Goal: Transaction & Acquisition: Purchase product/service

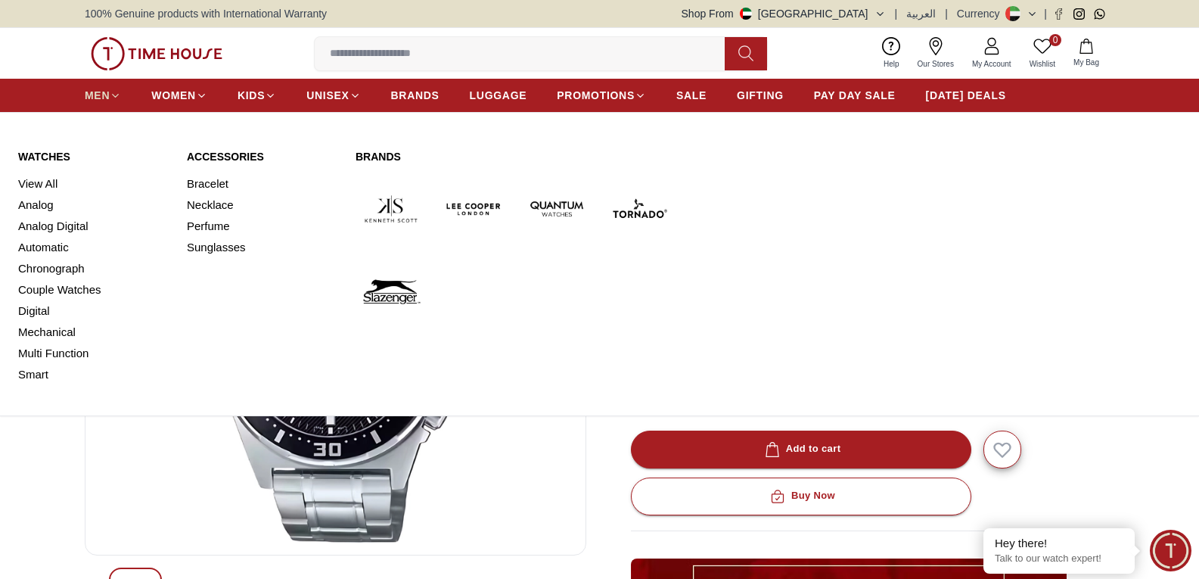
click at [105, 98] on span "MEN" at bounding box center [97, 95] width 25 height 15
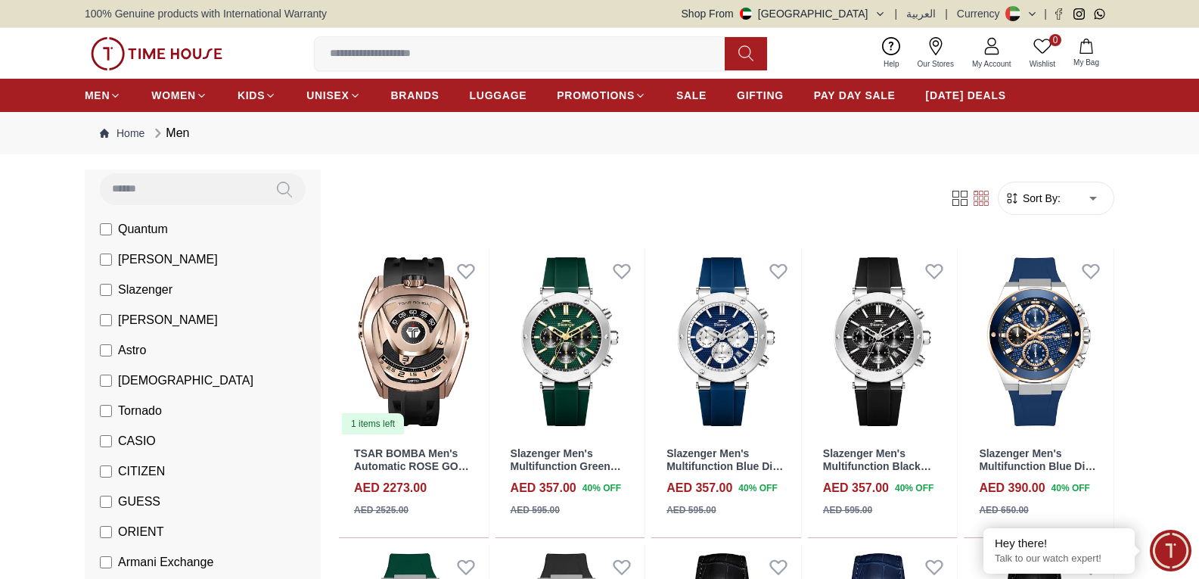
scroll to position [227, 0]
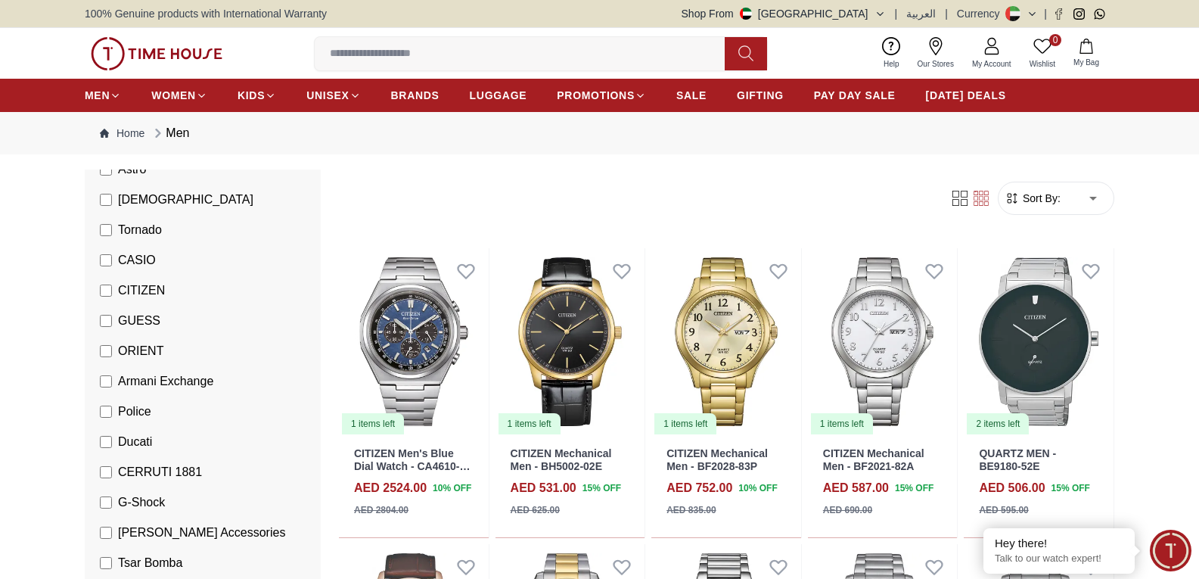
scroll to position [378, 0]
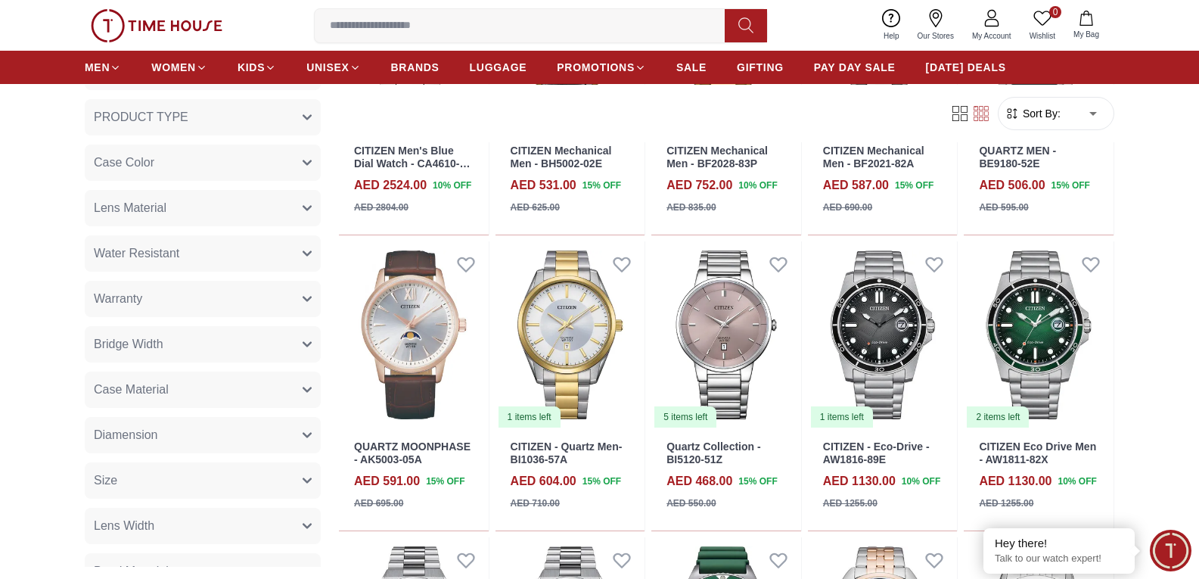
scroll to position [530, 0]
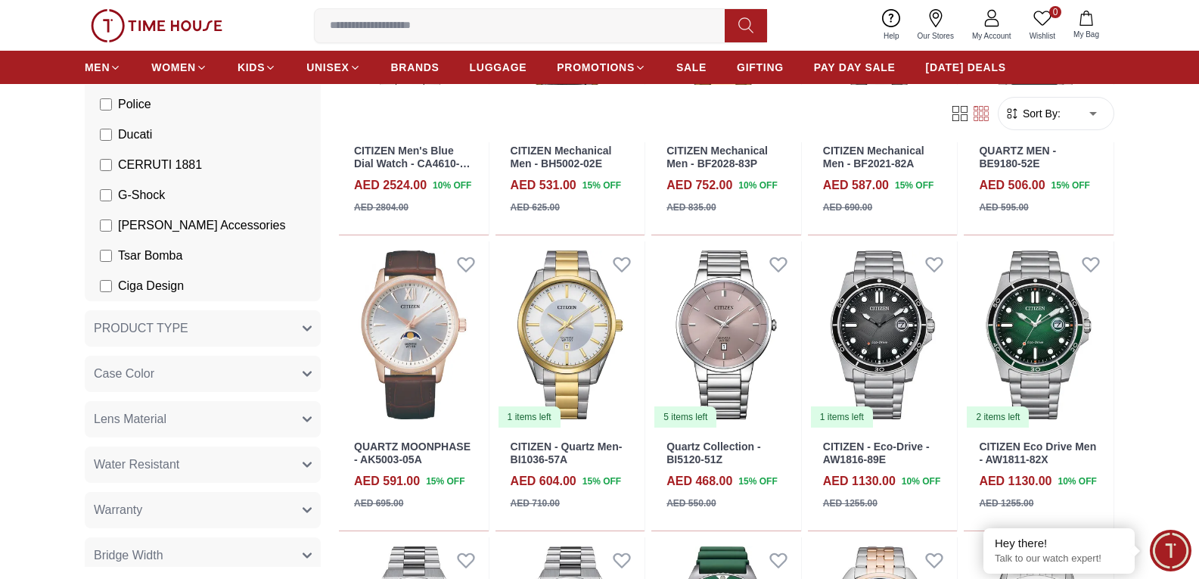
click at [237, 371] on button "Case Color" at bounding box center [203, 374] width 236 height 36
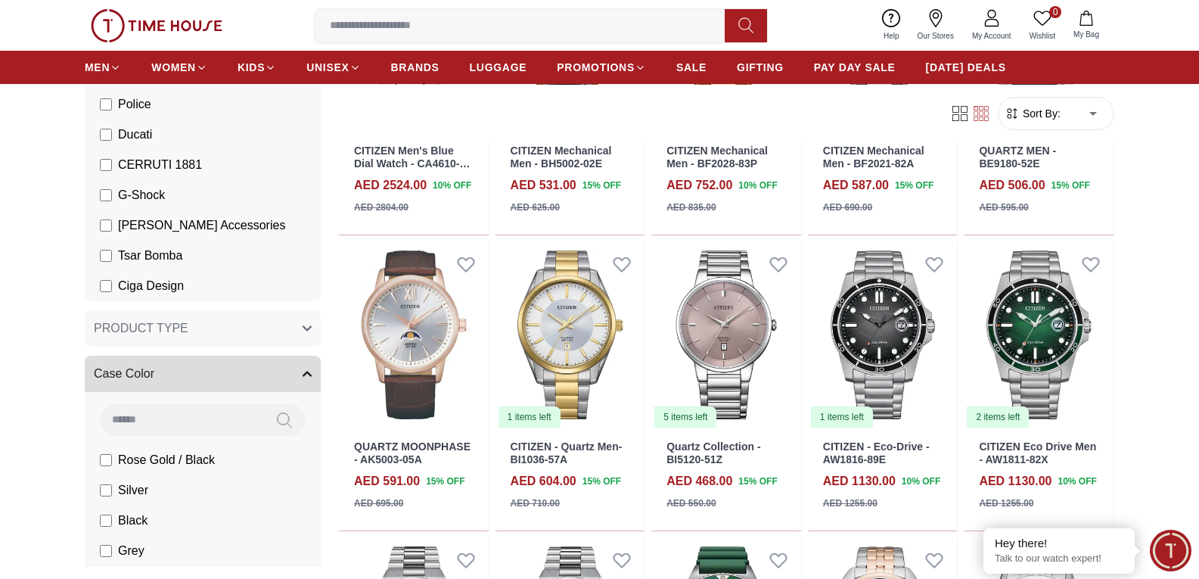
click at [237, 371] on button "Case Color" at bounding box center [203, 374] width 236 height 36
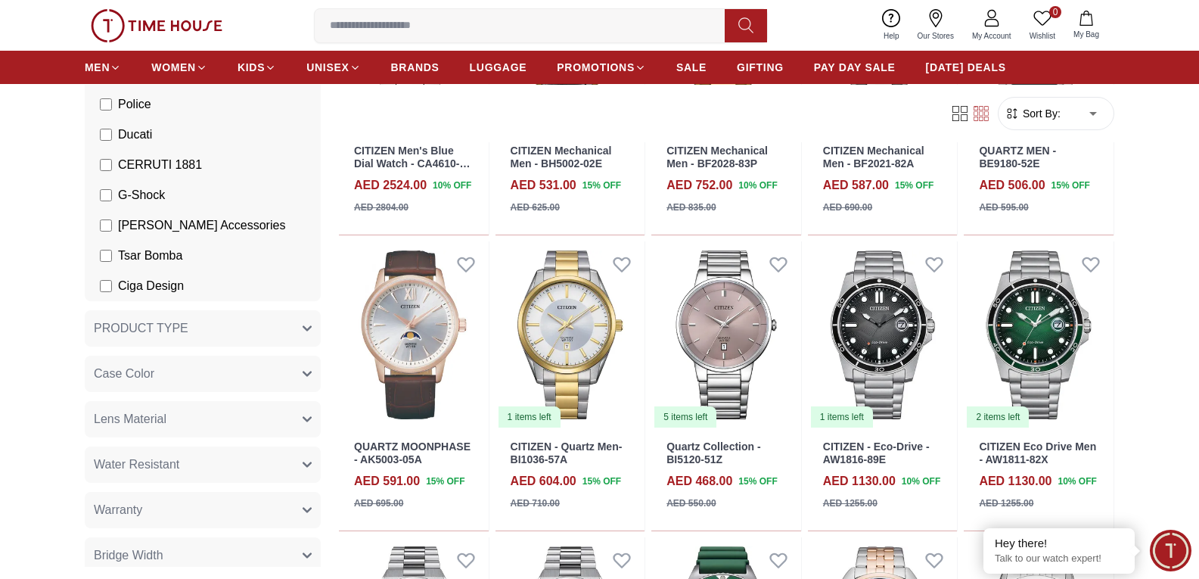
click at [237, 371] on button "Case Color" at bounding box center [203, 374] width 236 height 36
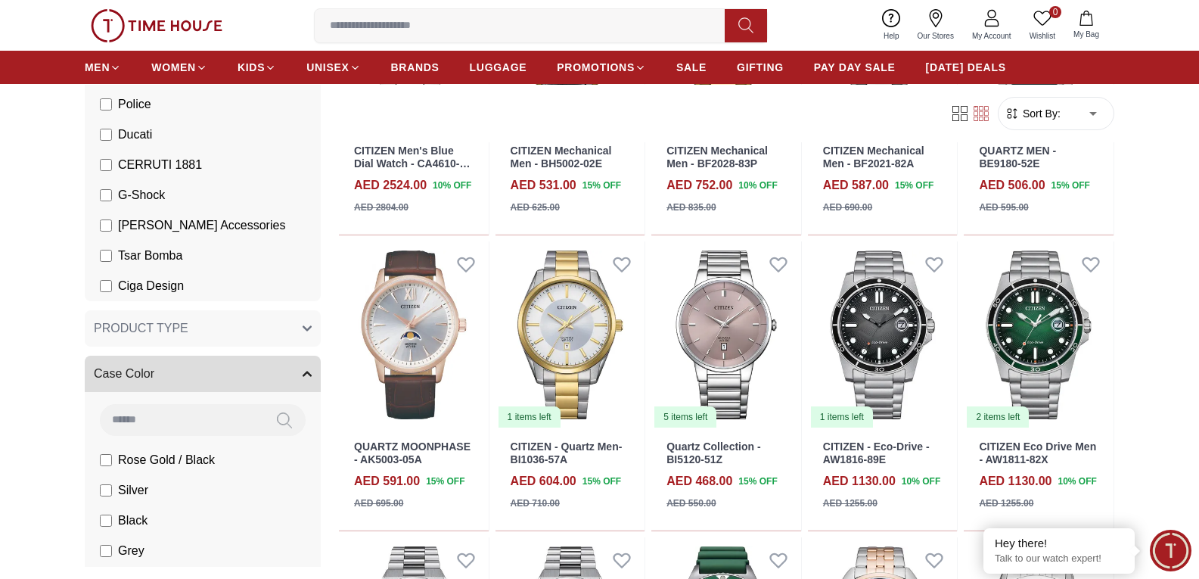
click at [237, 371] on button "Case Color" at bounding box center [203, 374] width 236 height 36
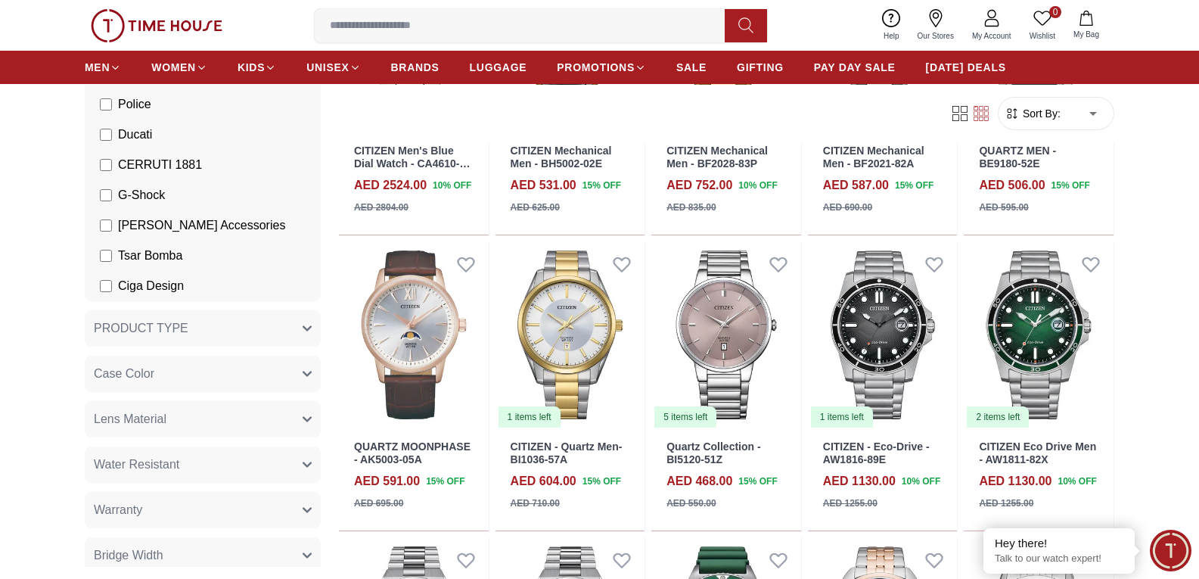
click at [253, 335] on button "PRODUCT TYPE" at bounding box center [203, 328] width 236 height 36
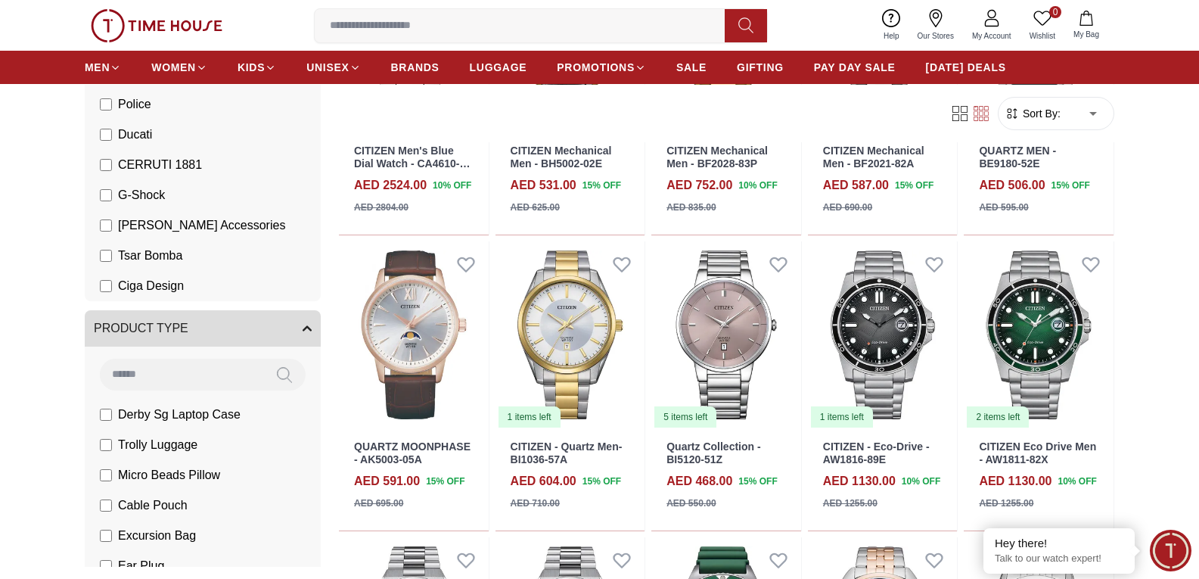
scroll to position [832, 0]
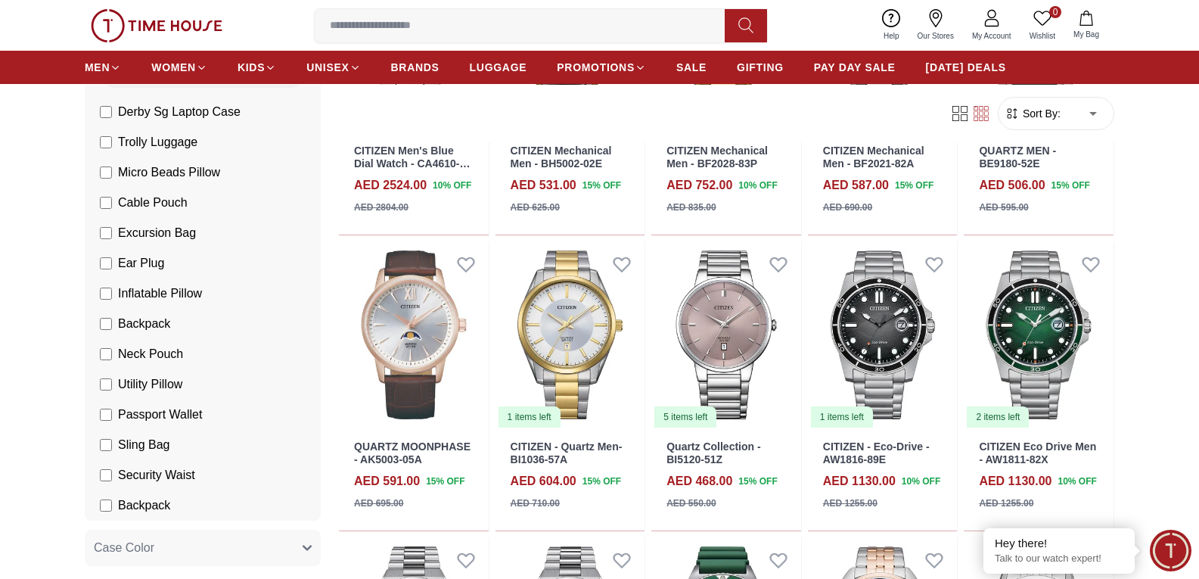
click at [60, 362] on section "115 Results Found Filter By Clear Brands Quantum [PERSON_NAME] Slazenger [PERSO…" at bounding box center [599, 514] width 1199 height 1295
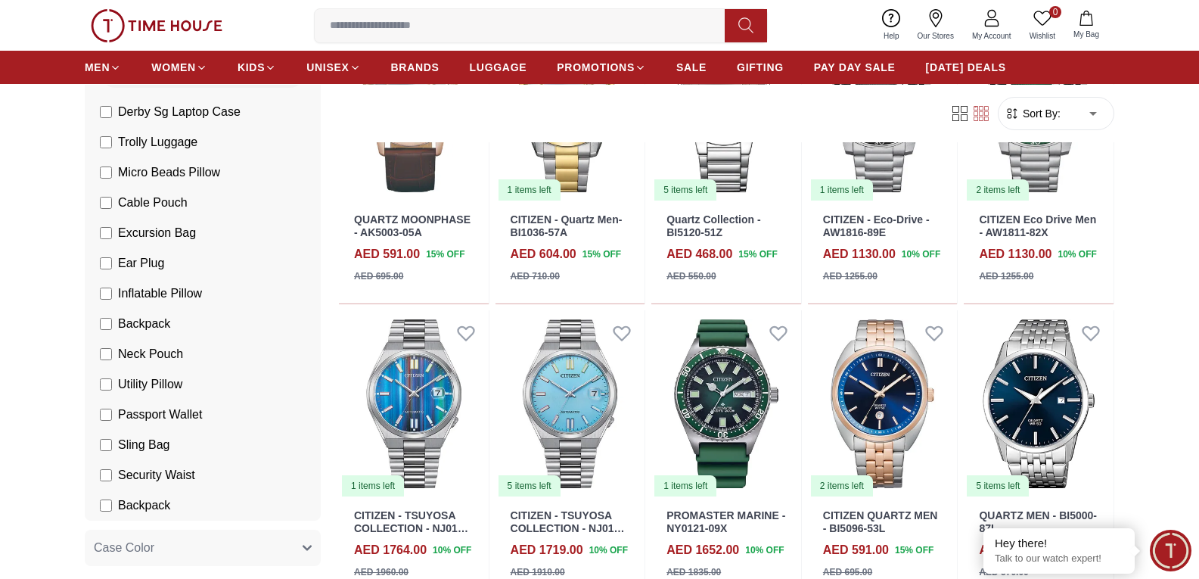
scroll to position [378, 0]
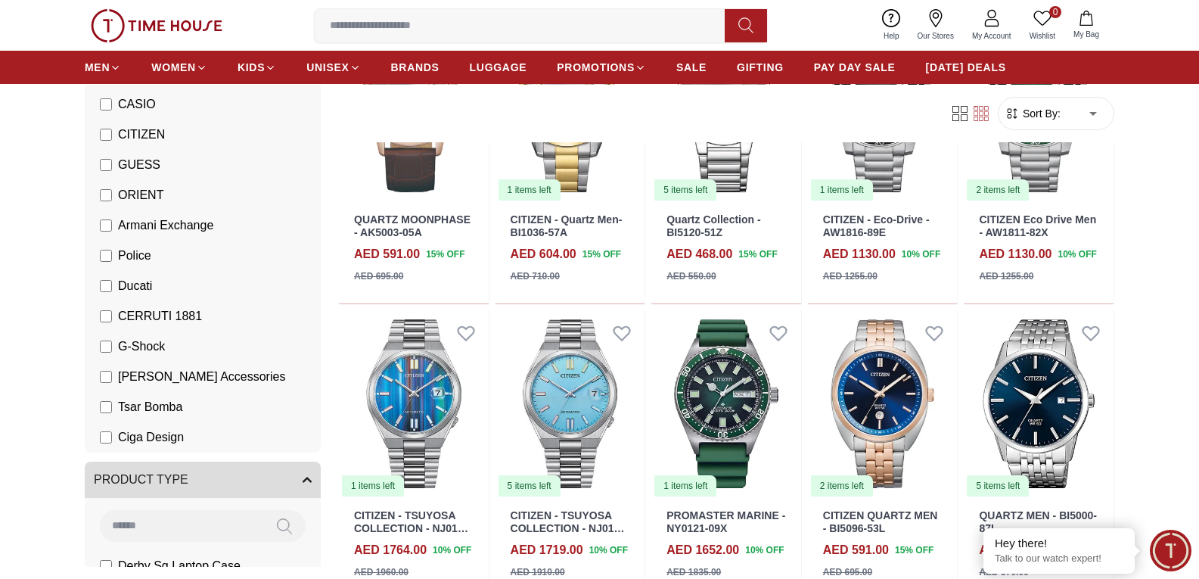
click at [223, 483] on button "PRODUCT TYPE" at bounding box center [203, 480] width 236 height 36
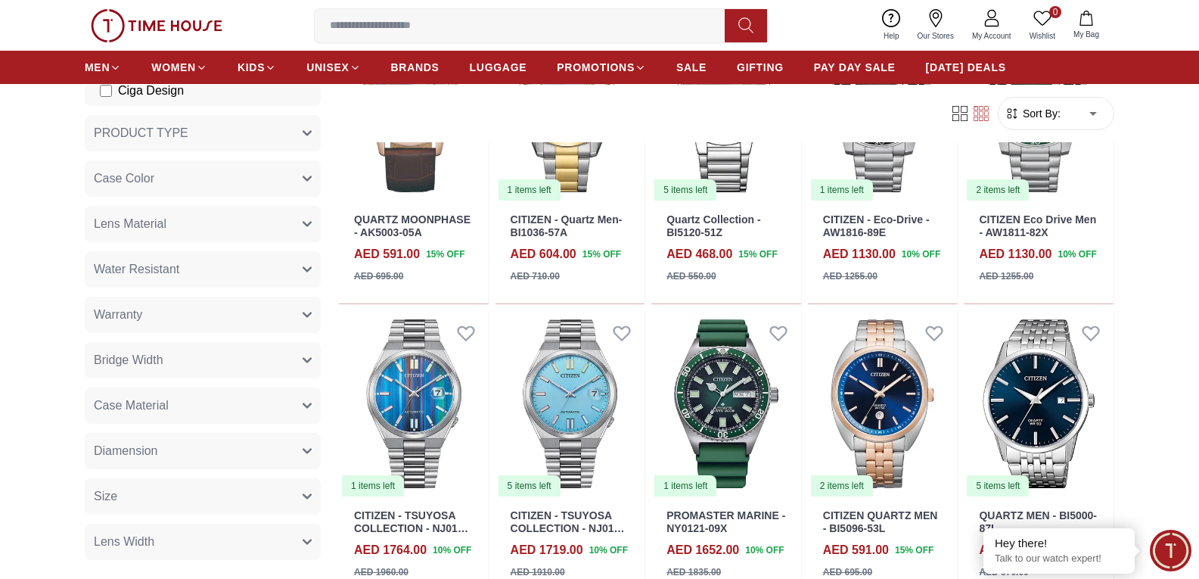
scroll to position [832, 0]
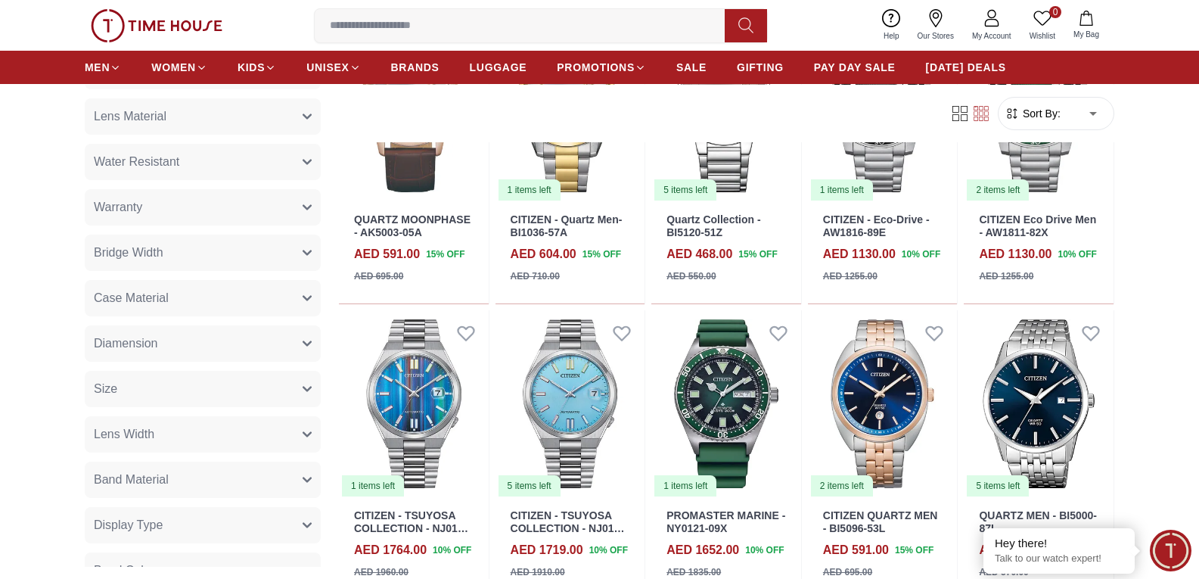
click at [233, 331] on button "Diamension" at bounding box center [203, 343] width 236 height 36
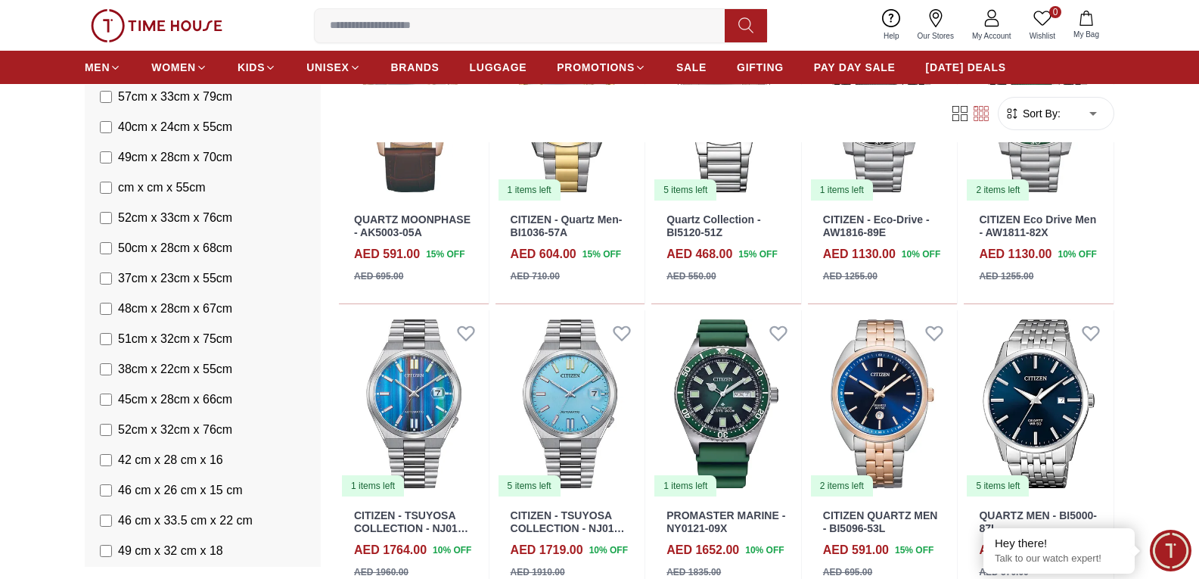
scroll to position [2194, 0]
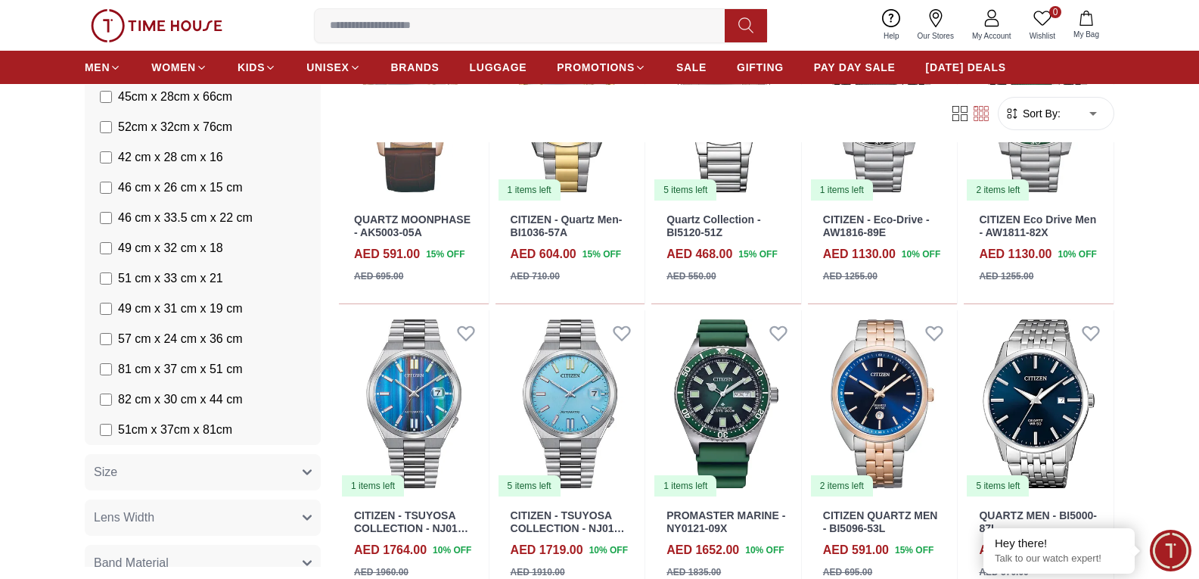
click at [18, 362] on section "115 Results Found Filter By Clear Brands Quantum [PERSON_NAME] Slazenger [PERSO…" at bounding box center [599, 287] width 1199 height 1295
click at [181, 464] on button "Size" at bounding box center [203, 472] width 236 height 36
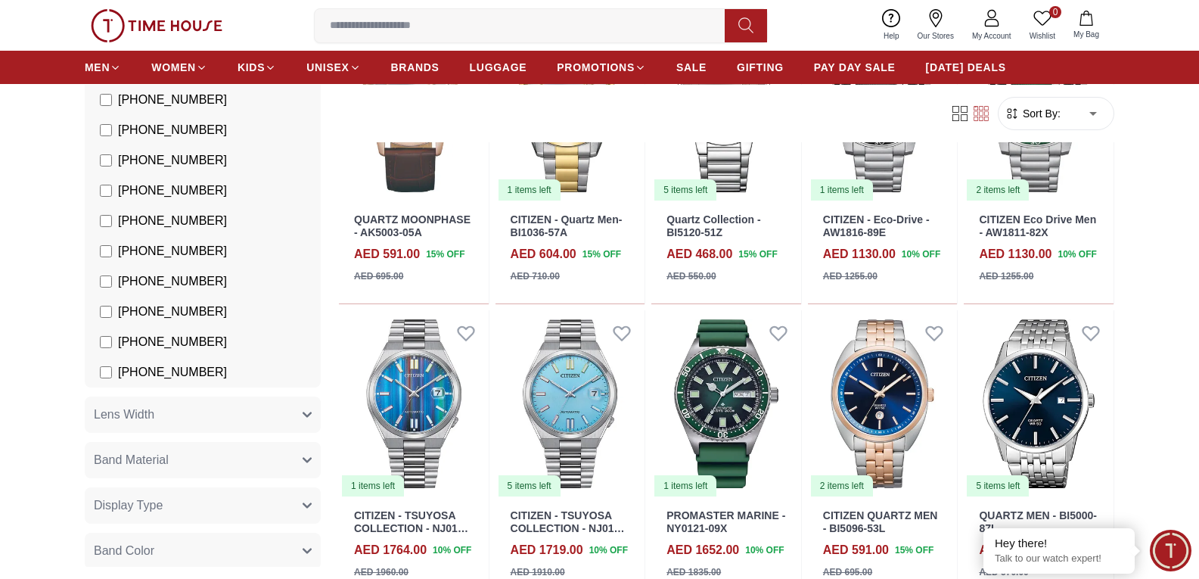
scroll to position [3103, 0]
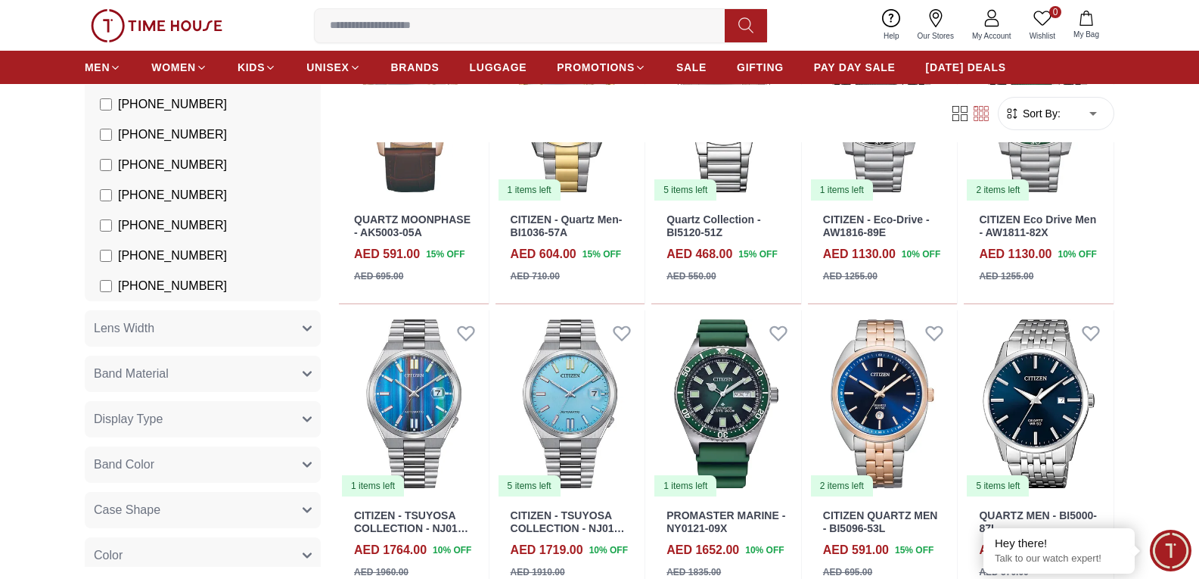
click at [182, 334] on button "Lens Width" at bounding box center [203, 328] width 236 height 36
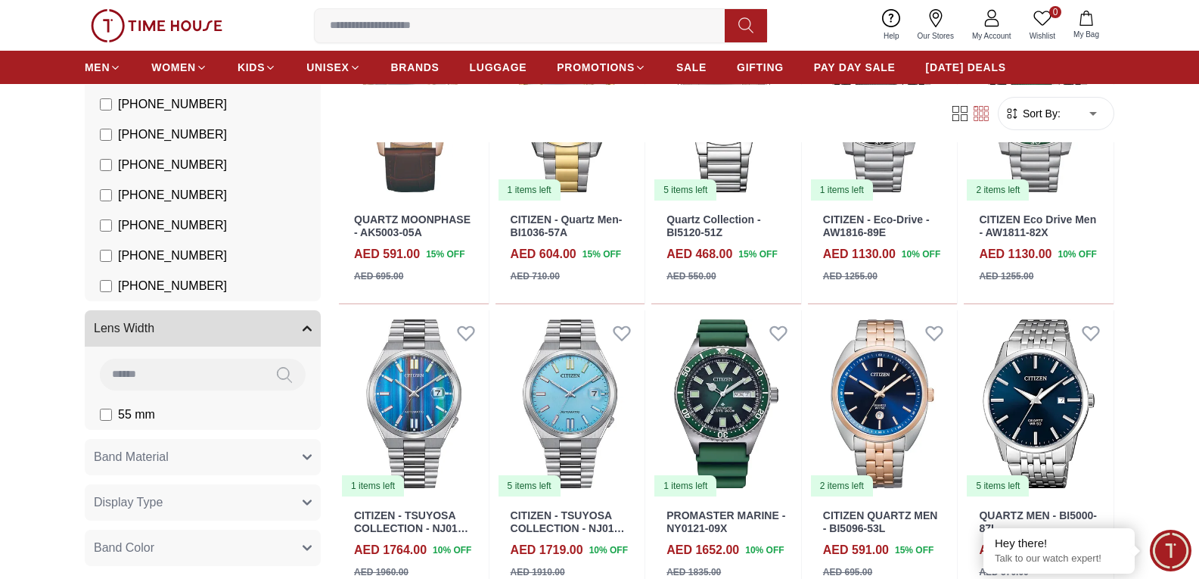
scroll to position [3405, 0]
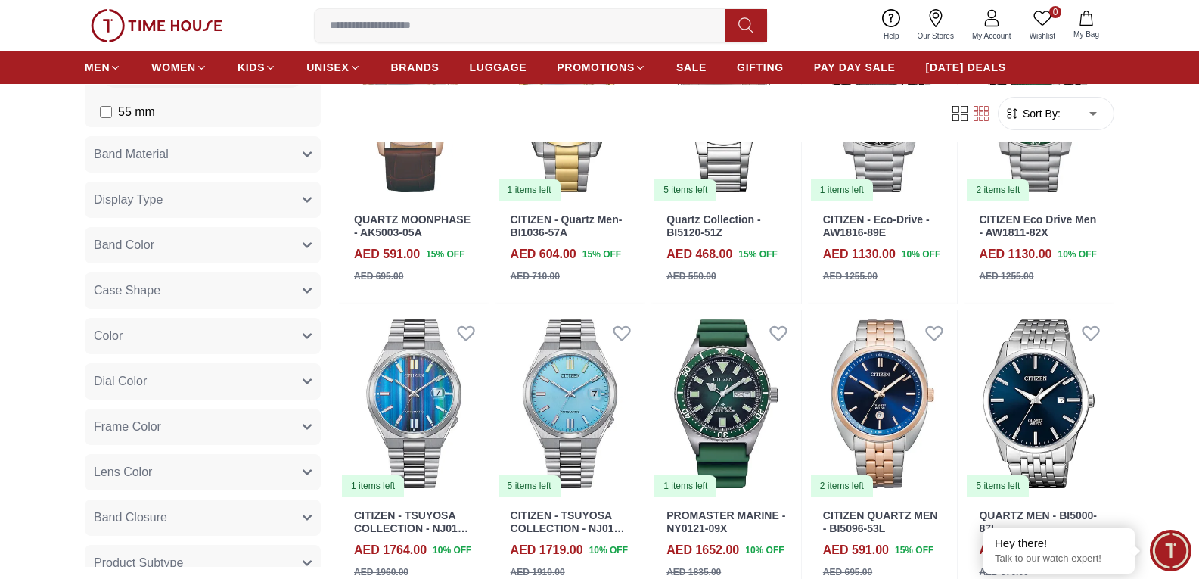
click at [218, 294] on button "Case Shape" at bounding box center [203, 290] width 236 height 36
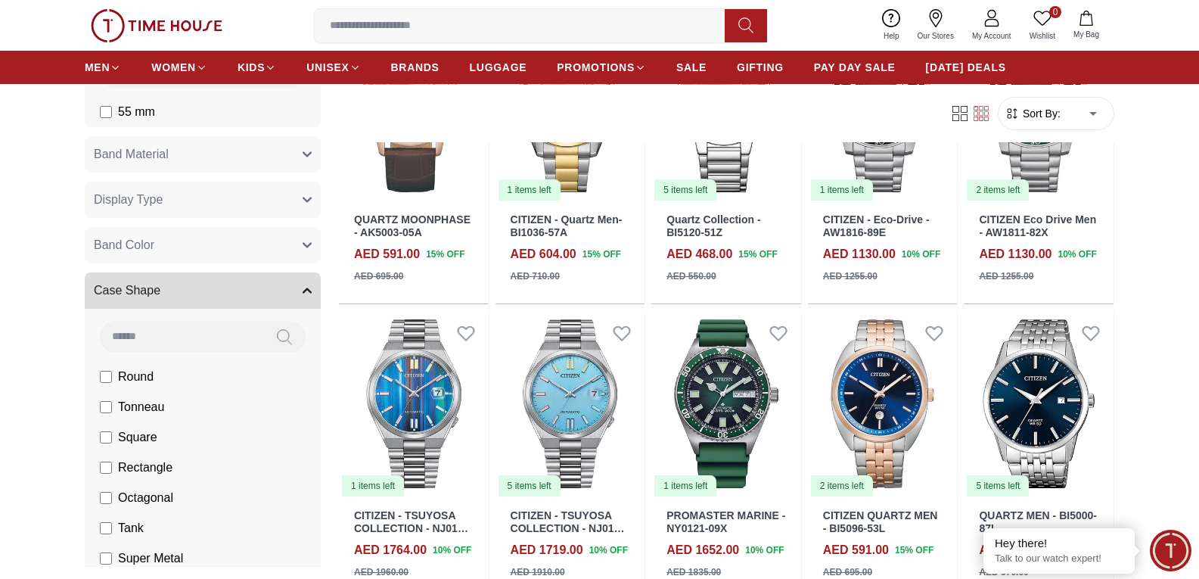
click at [218, 294] on button "Case Shape" at bounding box center [203, 290] width 236 height 36
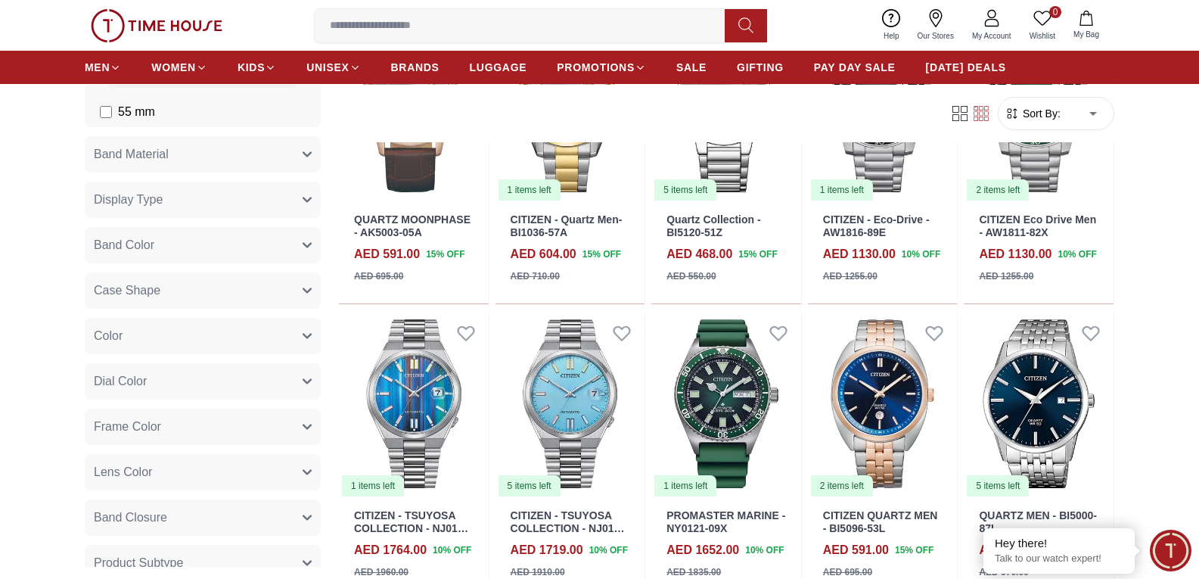
click at [210, 375] on button "Dial Color" at bounding box center [203, 381] width 236 height 36
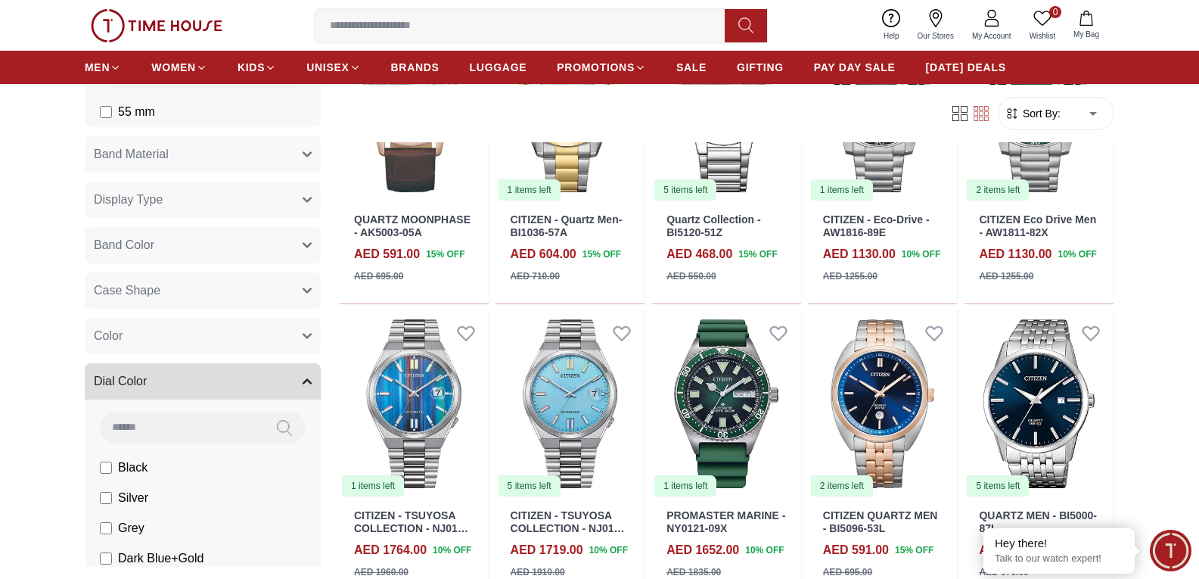
click at [212, 376] on button "Dial Color" at bounding box center [203, 381] width 236 height 36
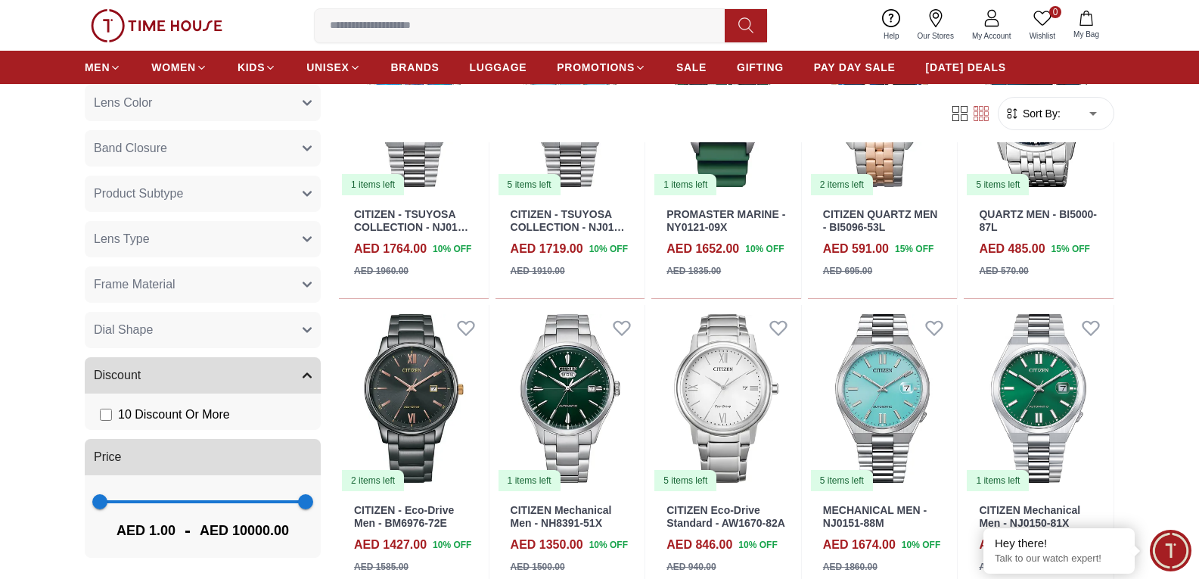
scroll to position [908, 0]
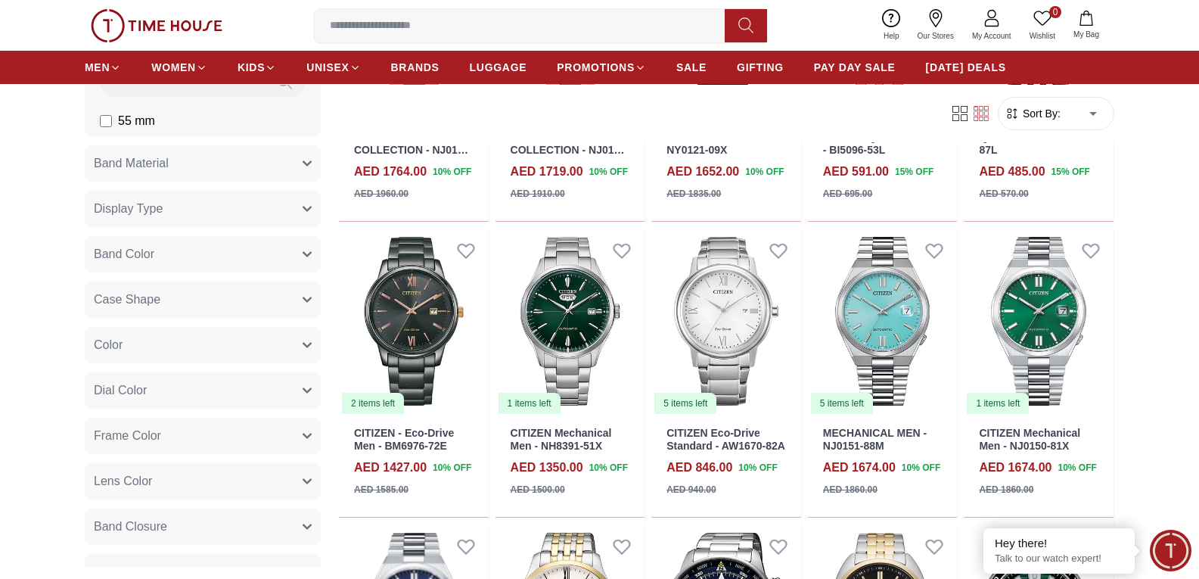
scroll to position [530, 0]
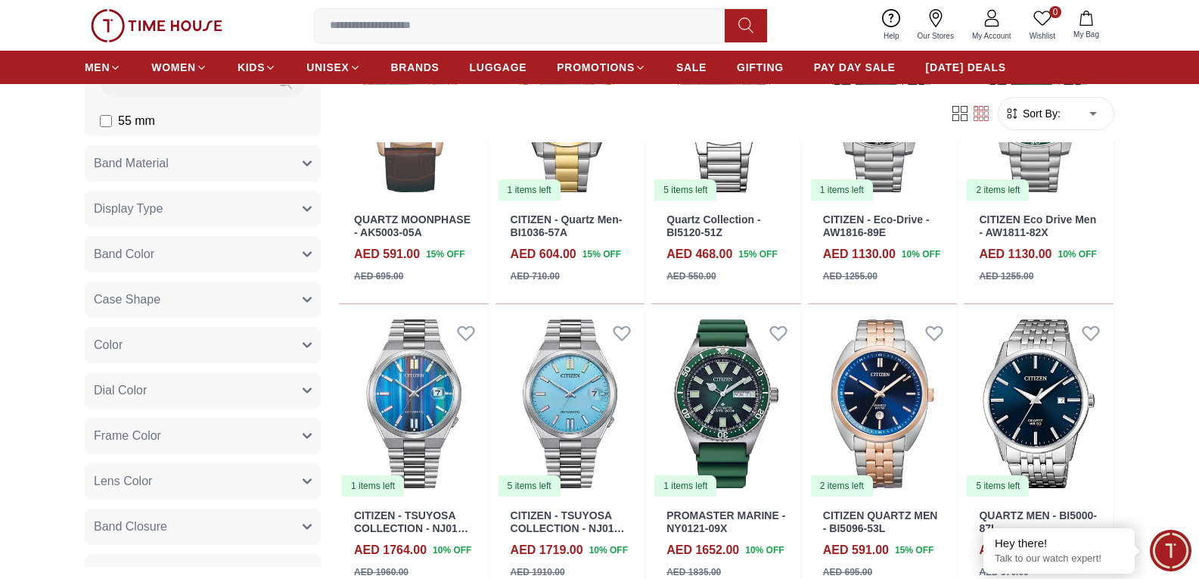
click at [1034, 120] on span "Sort By:" at bounding box center [1040, 113] width 41 height 15
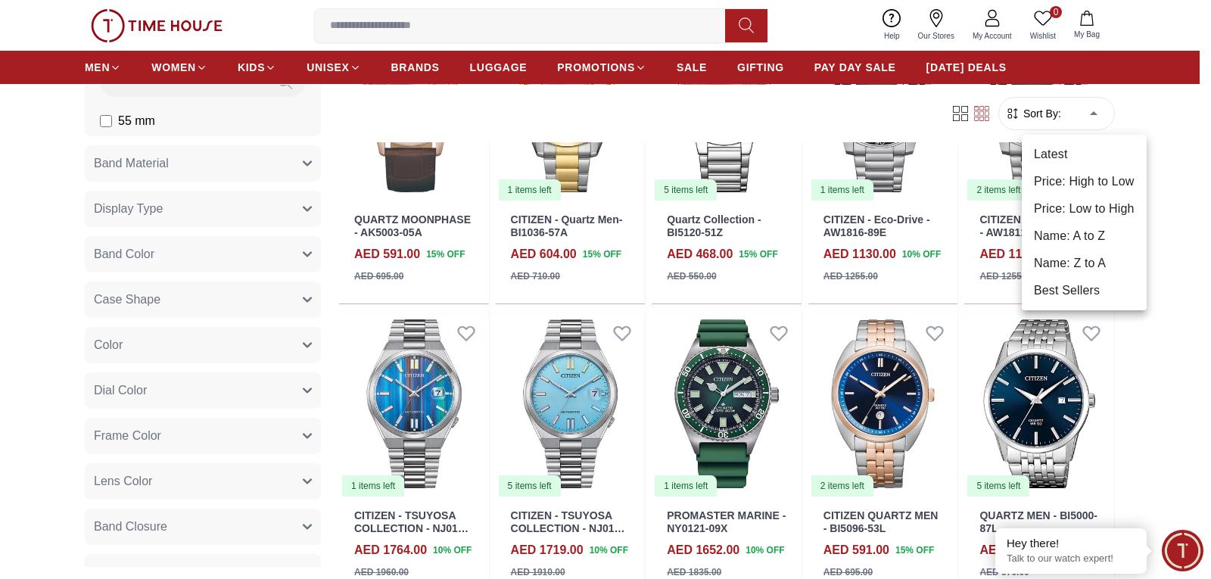
click at [1072, 213] on li "Price: Low to High" at bounding box center [1084, 208] width 125 height 27
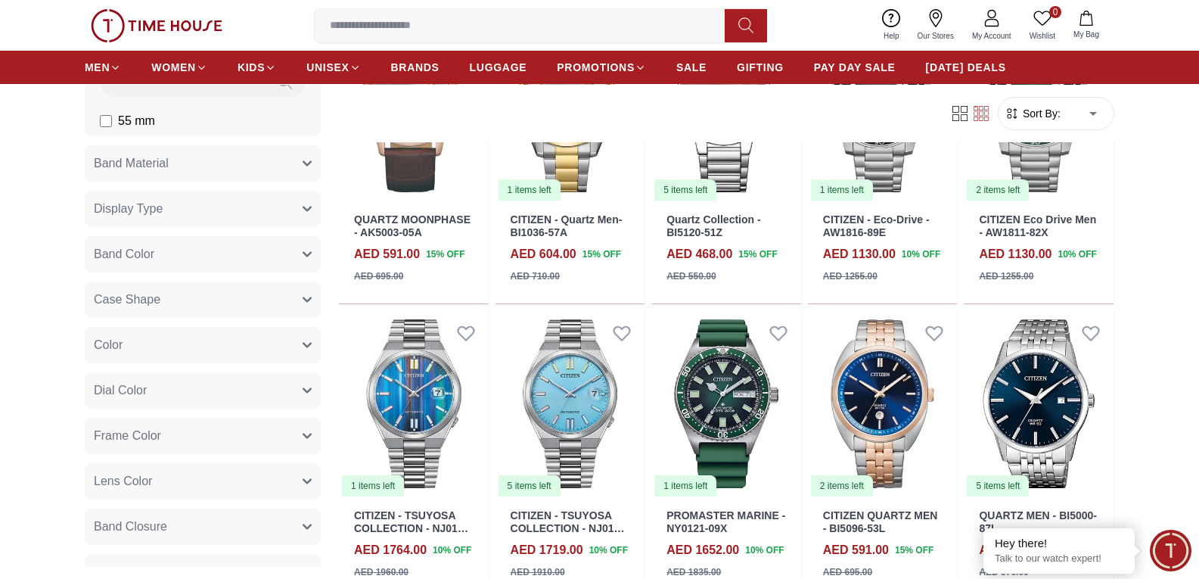
type input "*"
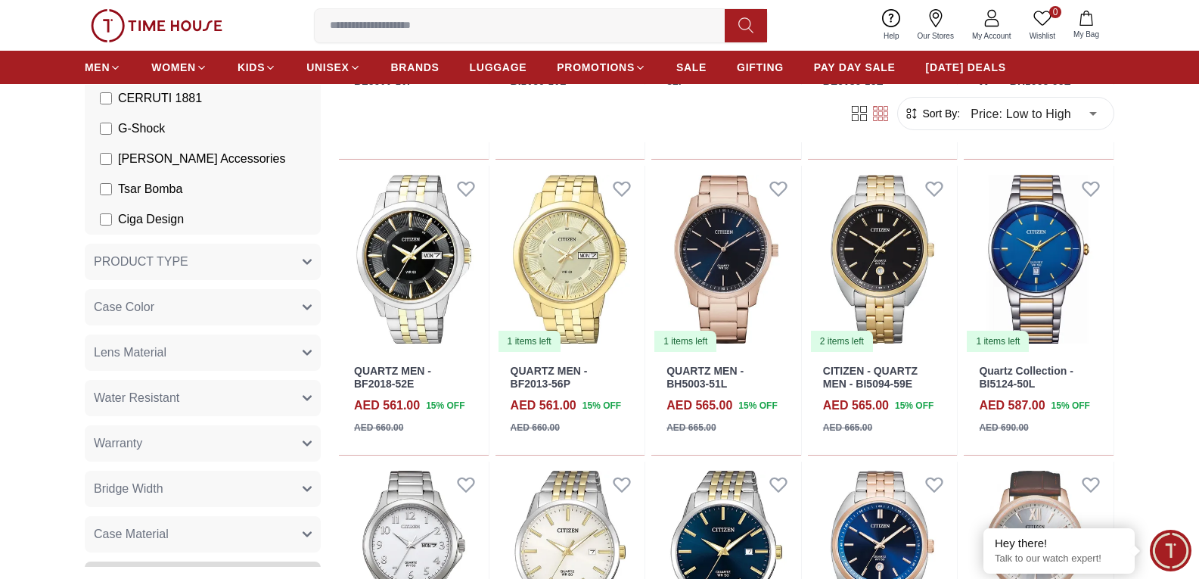
scroll to position [899, 0]
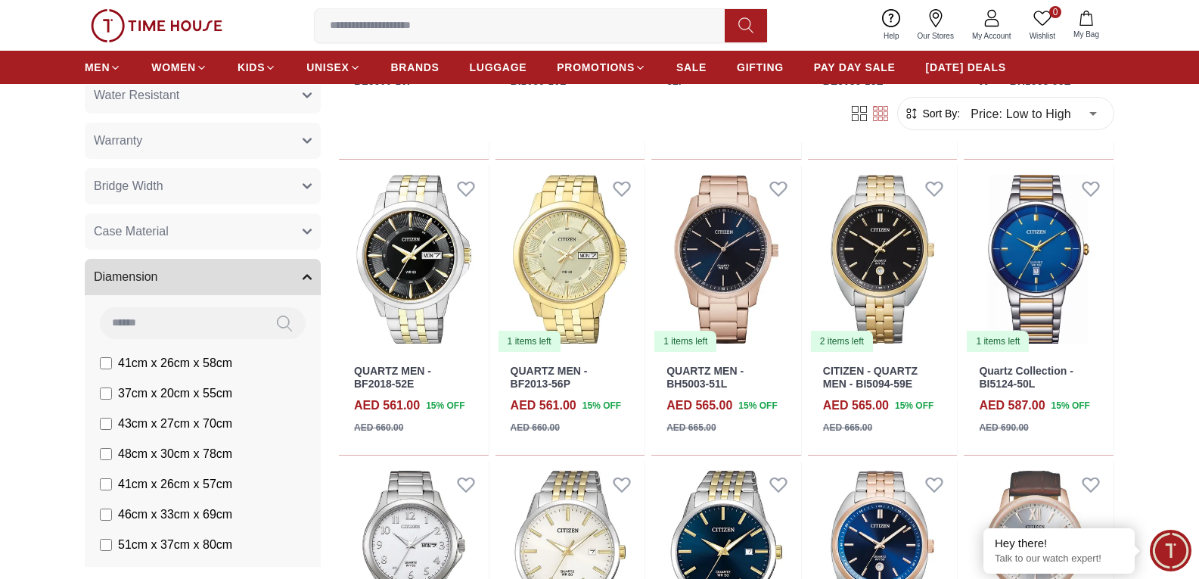
click at [303, 275] on icon "button" at bounding box center [307, 276] width 9 height 9
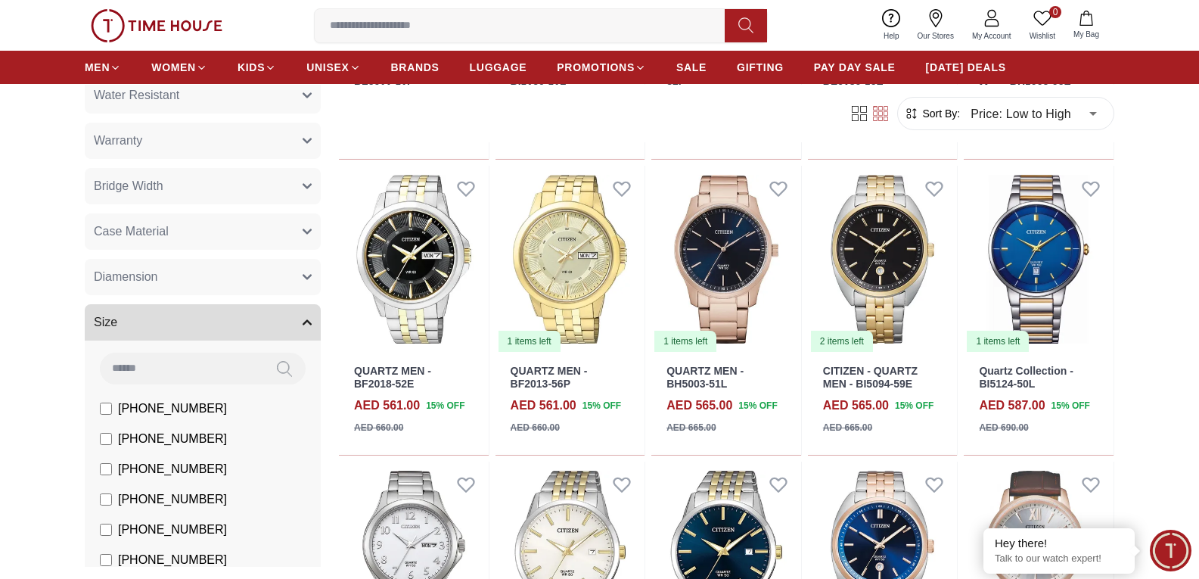
click at [294, 317] on button "Size" at bounding box center [203, 322] width 236 height 36
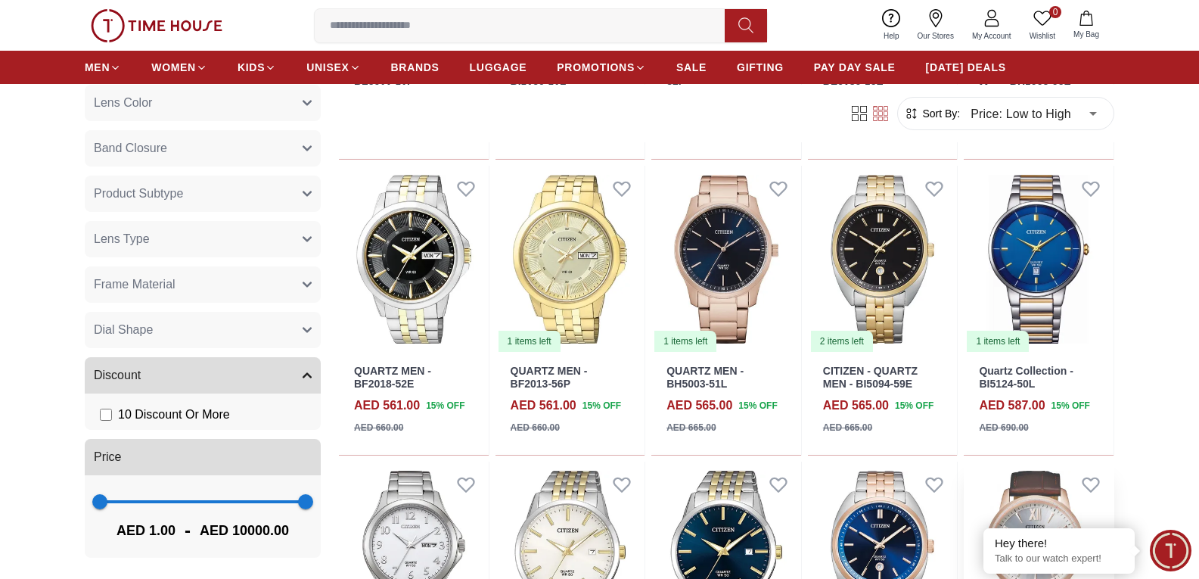
scroll to position [681, 0]
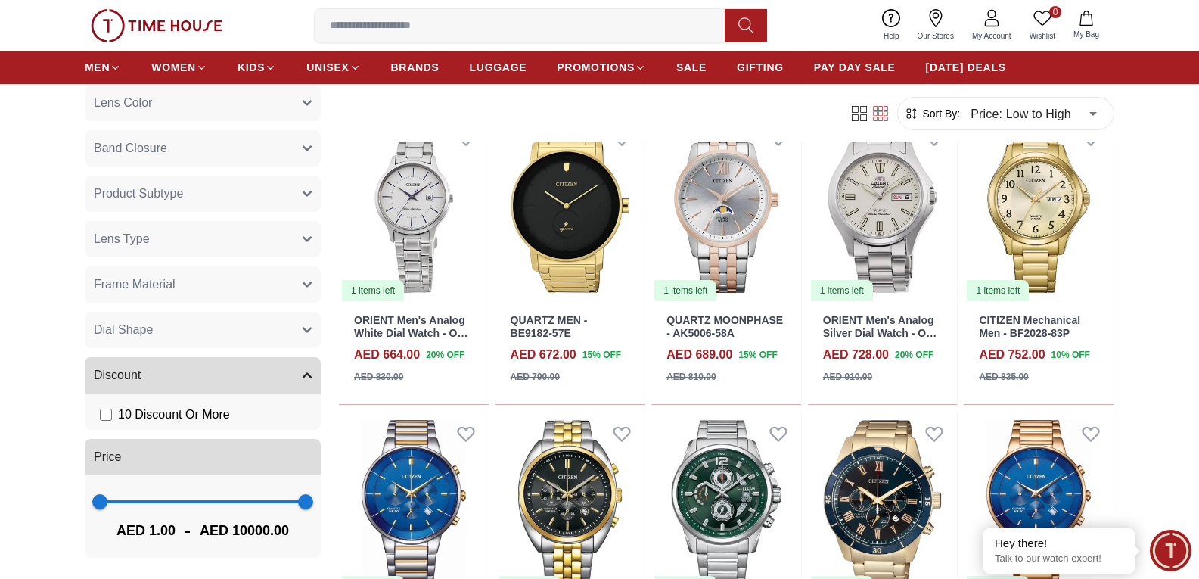
scroll to position [1438, 0]
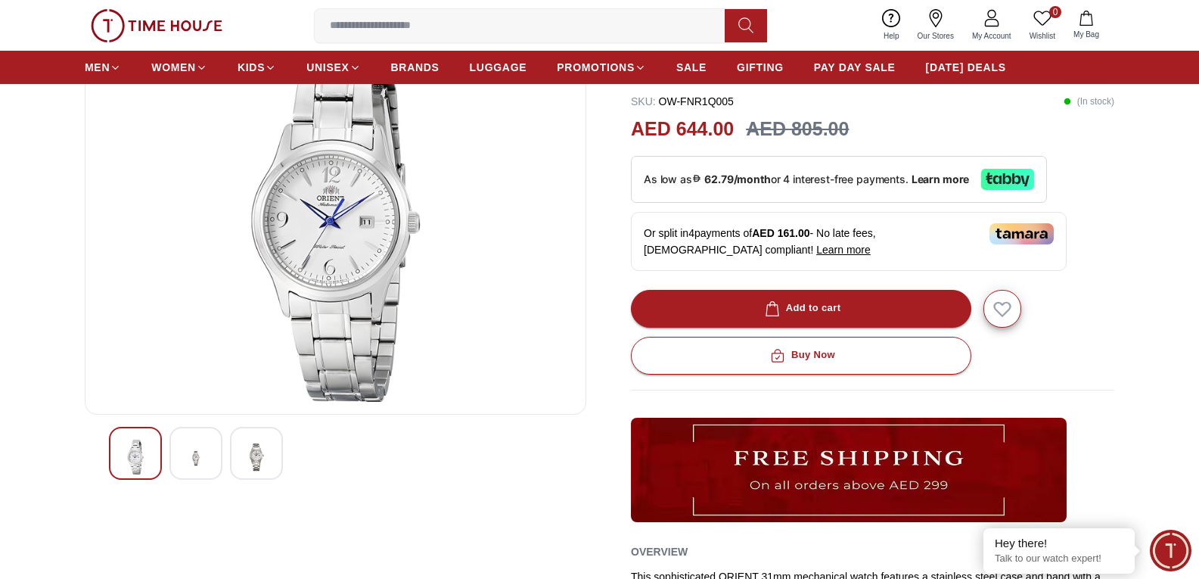
scroll to position [151, 0]
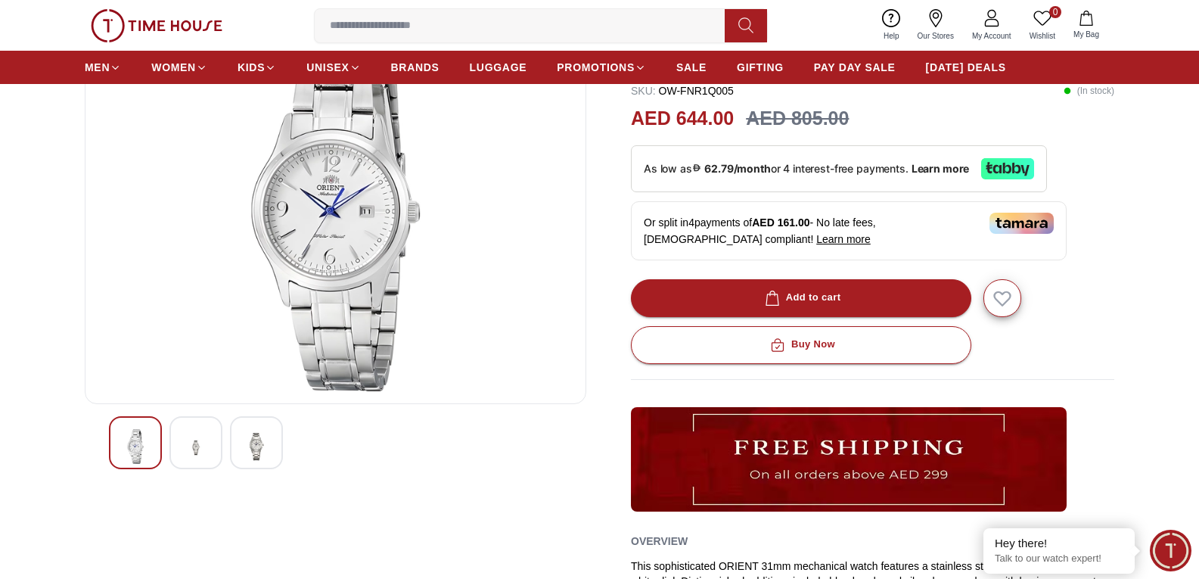
click at [182, 452] on img at bounding box center [195, 447] width 27 height 37
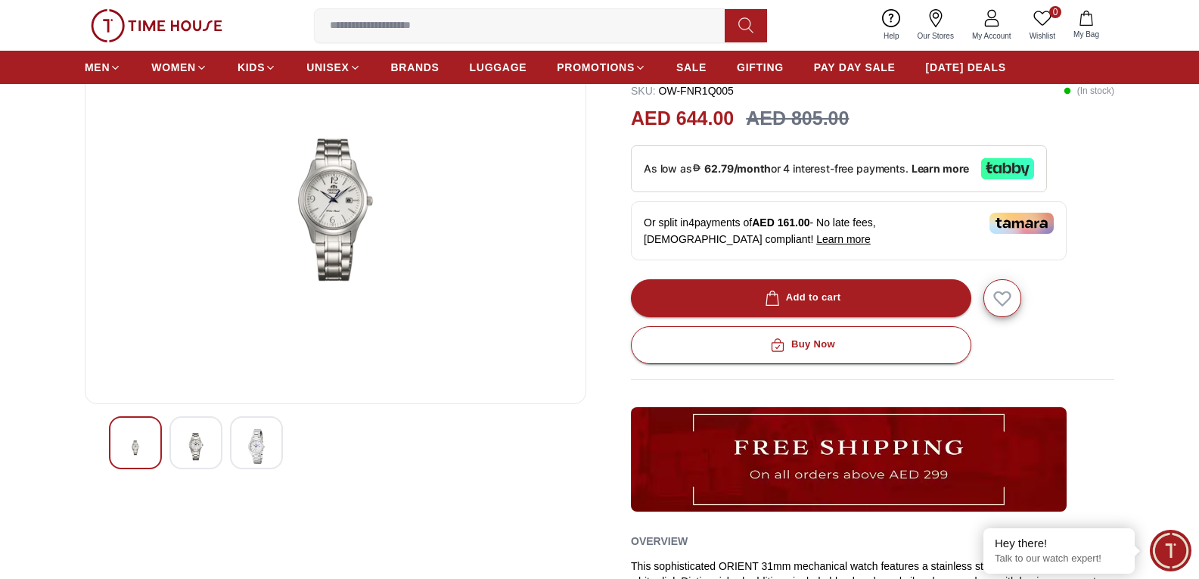
click at [235, 455] on div at bounding box center [256, 442] width 53 height 53
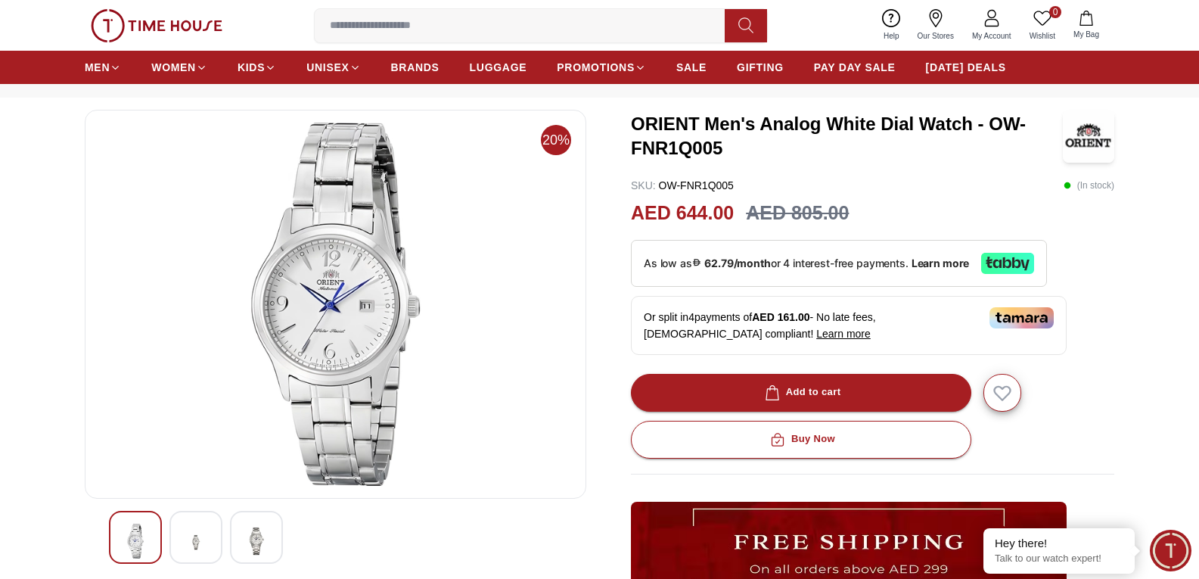
scroll to position [0, 0]
